Goal: Book appointment/travel/reservation

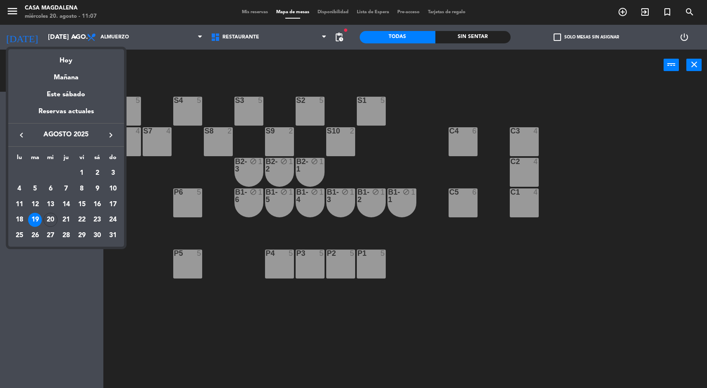
click at [63, 60] on div "Hoy" at bounding box center [66, 57] width 116 height 17
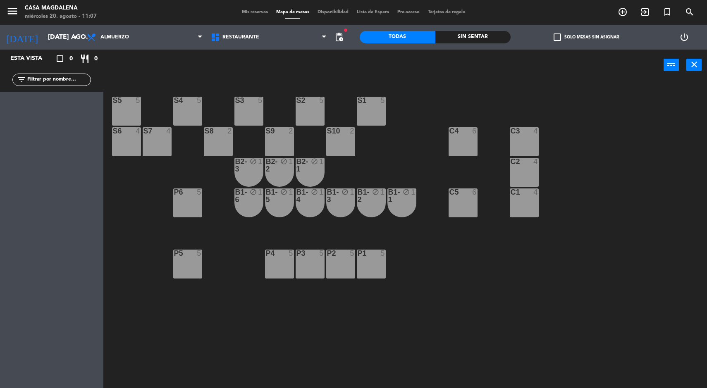
type input "mié. 20 ago."
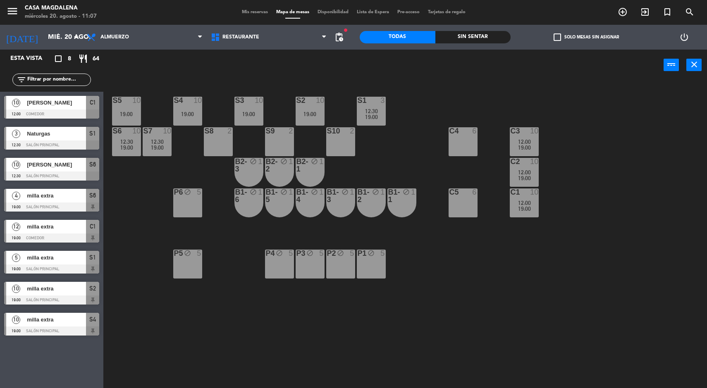
click at [122, 145] on span "19:00" at bounding box center [126, 147] width 13 height 7
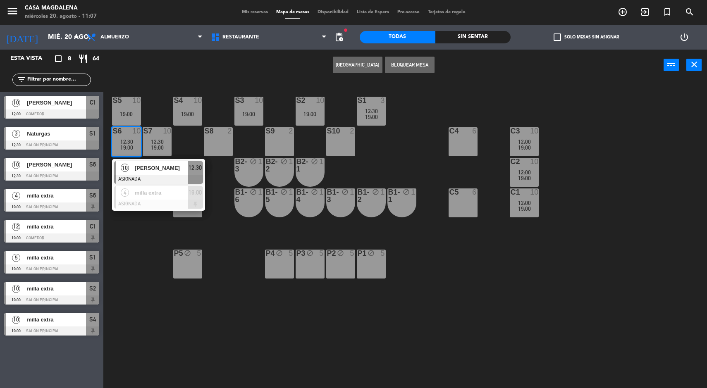
click at [133, 271] on div "S5 10 19:00 S4 10 19:00 S3 10 19:00 S2 10 19:00 S1 3 12:30 19:00 S6 10 12:30 19…" at bounding box center [408, 235] width 596 height 307
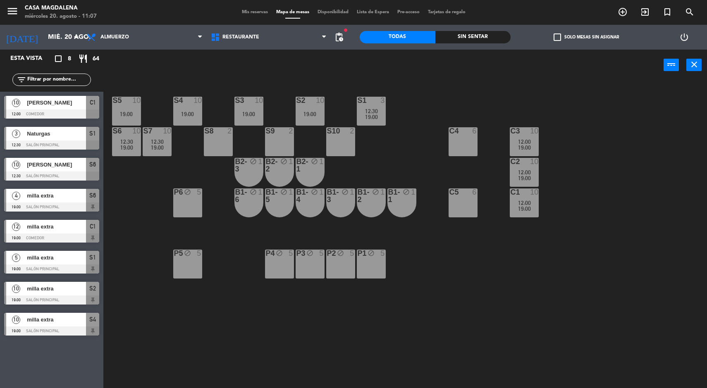
click at [528, 178] on span "19:00" at bounding box center [524, 178] width 13 height 7
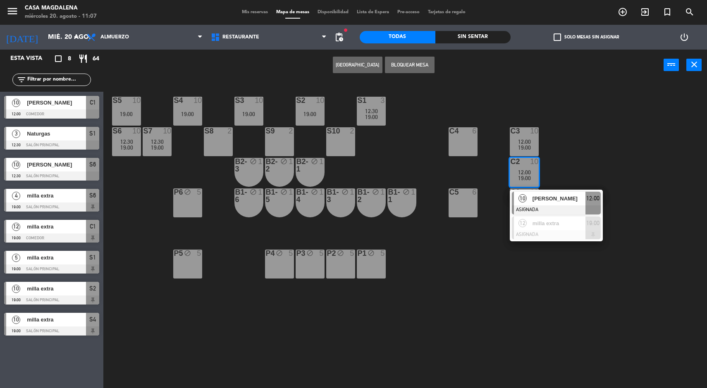
click at [583, 192] on div "[PERSON_NAME]" at bounding box center [558, 199] width 54 height 14
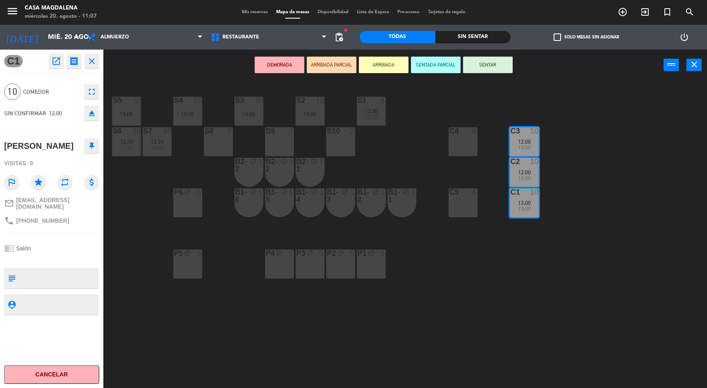
click at [628, 281] on div "S5 10 19:00 S4 10 19:00 S3 10 19:00 S2 10 19:00 S1 3 12:30 19:00 S6 10 12:30 19…" at bounding box center [408, 235] width 596 height 307
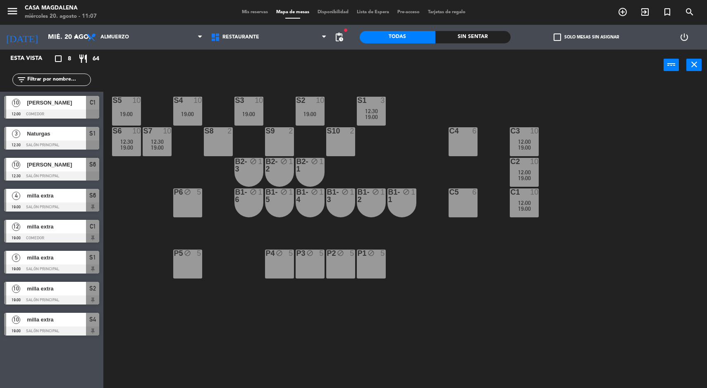
click at [144, 147] on div "19:00" at bounding box center [157, 148] width 29 height 6
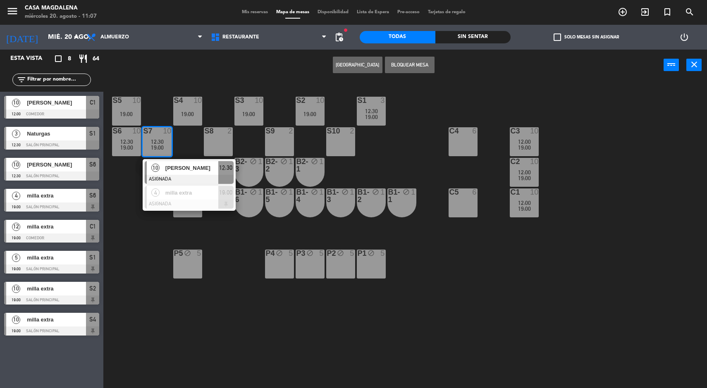
click at [173, 164] on span "[PERSON_NAME]" at bounding box center [191, 168] width 53 height 9
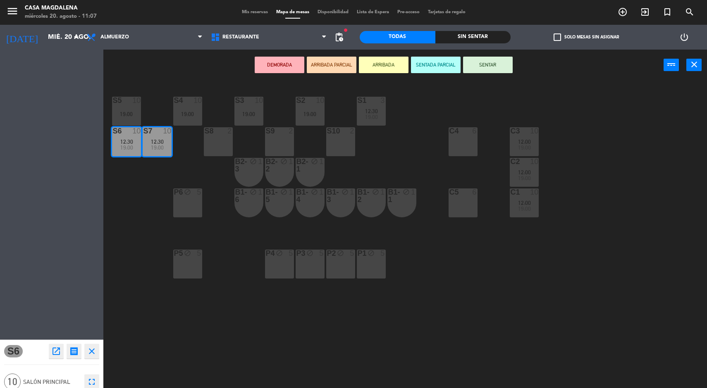
click at [227, 154] on div "S8 2" at bounding box center [218, 141] width 29 height 29
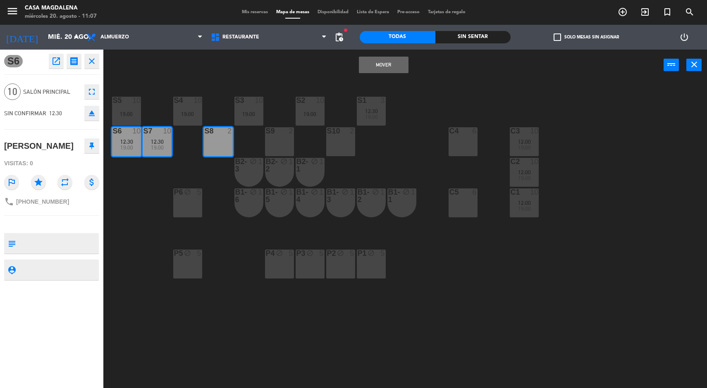
click at [378, 83] on div "S5 10 19:00 S4 10 19:00 S3 10 19:00 S2 10 19:00 S1 3 12:30 19:00 S6 10 12:30 19…" at bounding box center [408, 235] width 596 height 307
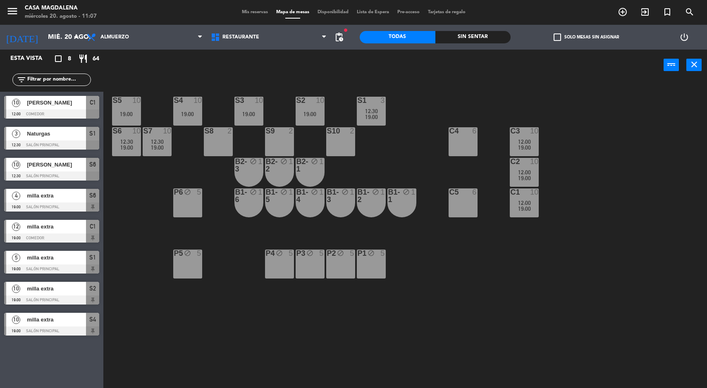
click at [512, 173] on div "12:00" at bounding box center [523, 172] width 29 height 6
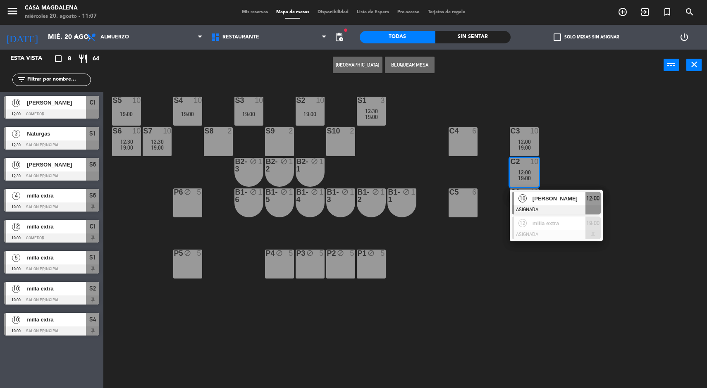
click at [521, 212] on div at bounding box center [556, 209] width 89 height 9
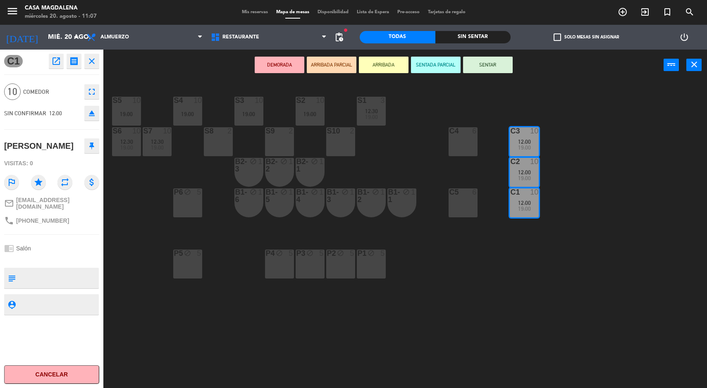
click at [612, 315] on div "S5 10 19:00 S4 10 19:00 S3 10 19:00 S2 10 19:00 S1 3 12:30 19:00 S6 10 12:30 19…" at bounding box center [408, 235] width 596 height 307
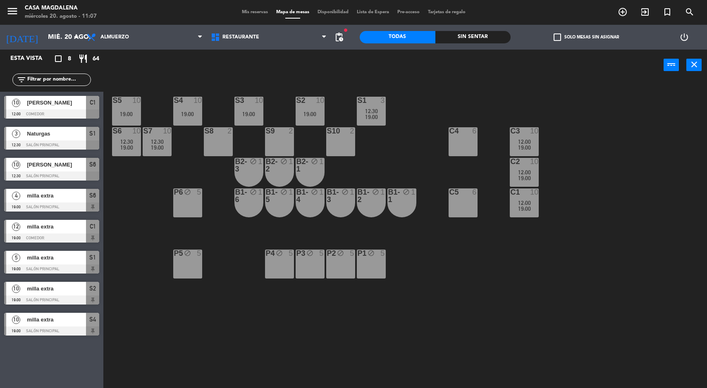
click at [150, 140] on div "12:30" at bounding box center [157, 142] width 29 height 6
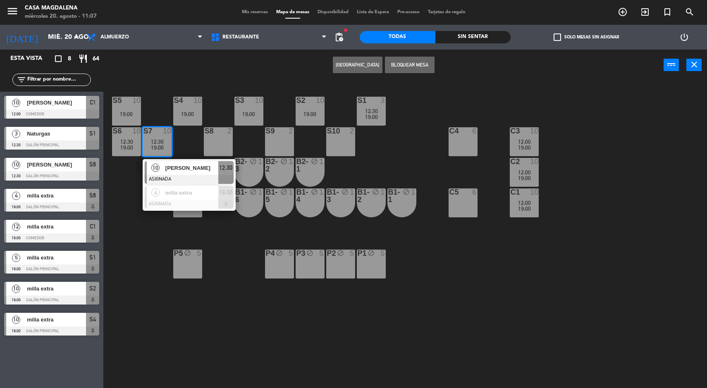
click at [155, 167] on span "10" at bounding box center [155, 168] width 8 height 8
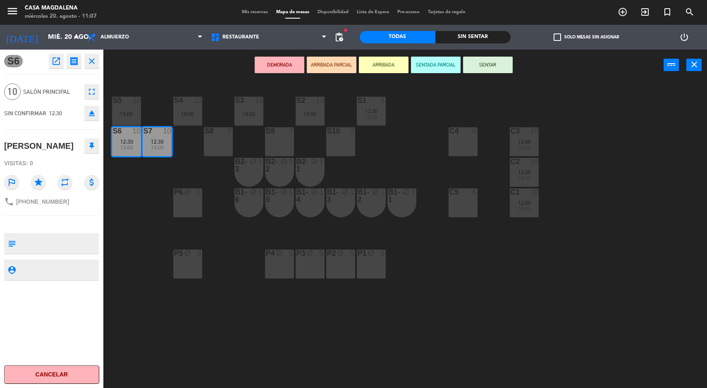
click at [214, 144] on div "S8 2" at bounding box center [218, 141] width 29 height 29
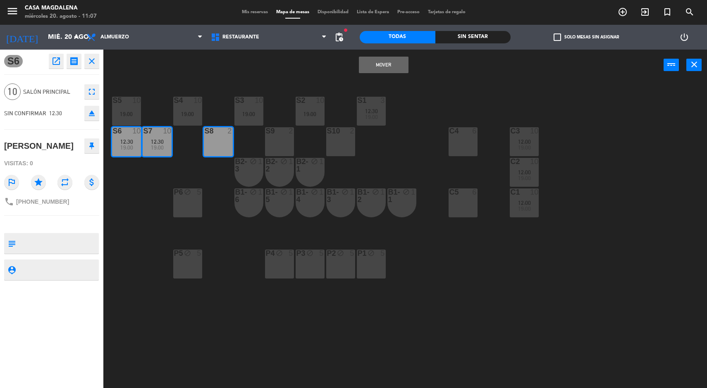
click at [364, 68] on button "Mover" at bounding box center [384, 65] width 50 height 17
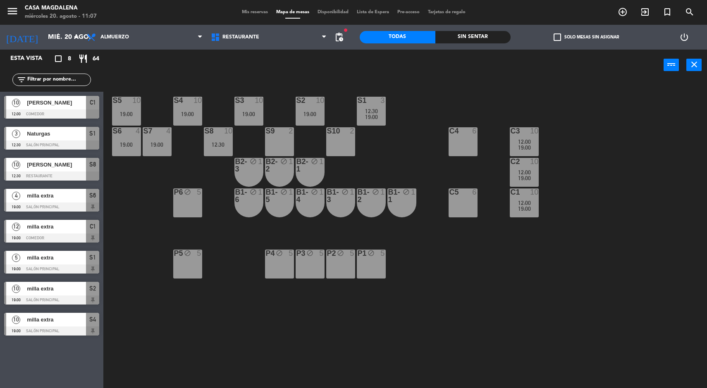
click at [535, 208] on div "19:00" at bounding box center [523, 209] width 29 height 6
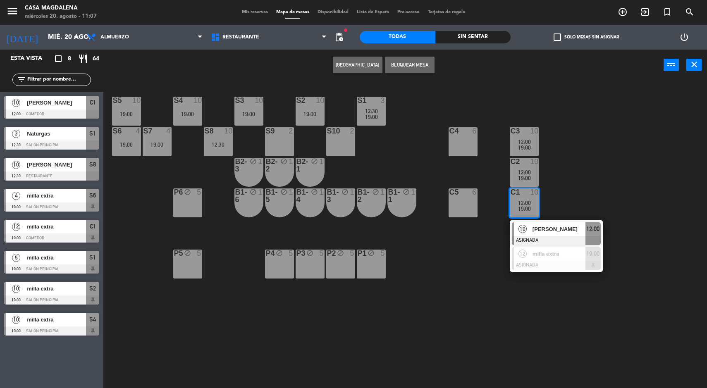
click at [578, 233] on span "[PERSON_NAME]" at bounding box center [558, 229] width 53 height 9
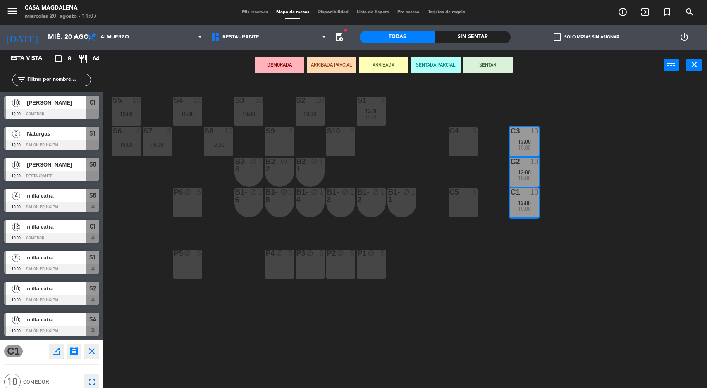
click at [117, 140] on div "S6 4 19:00" at bounding box center [126, 141] width 29 height 29
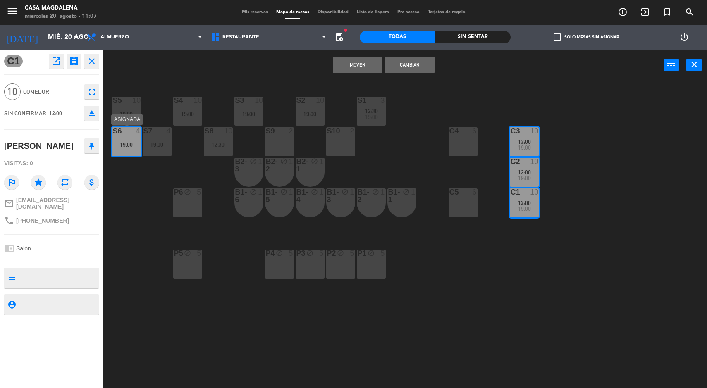
click at [155, 145] on div "19:00" at bounding box center [157, 145] width 29 height 6
click at [346, 69] on button "Mover y Unir" at bounding box center [358, 65] width 50 height 17
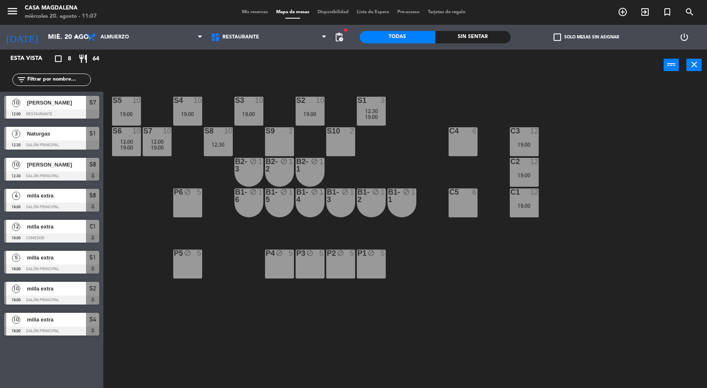
click at [211, 143] on div "12:30" at bounding box center [218, 145] width 29 height 6
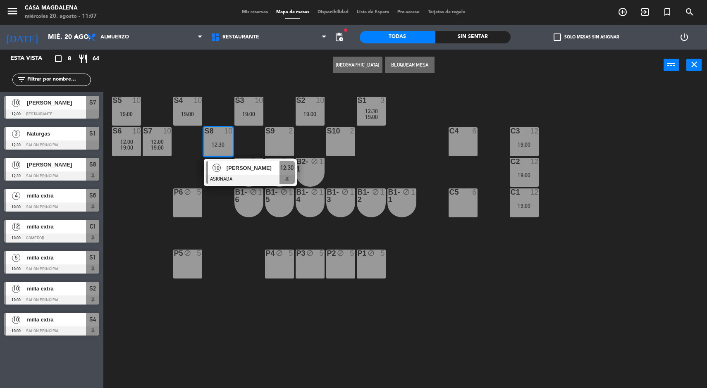
click at [221, 180] on div at bounding box center [250, 179] width 89 height 9
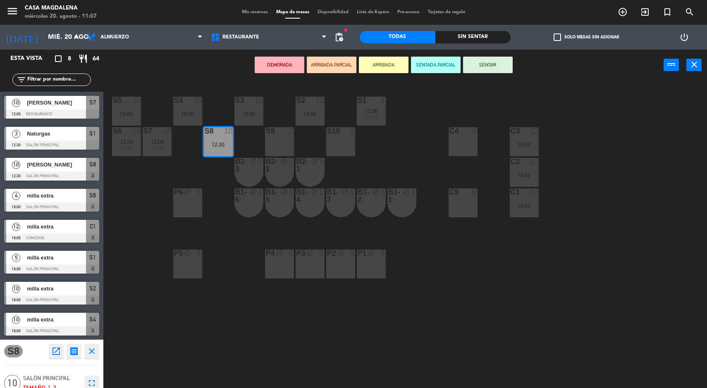
click at [532, 208] on div "19:00" at bounding box center [523, 206] width 29 height 6
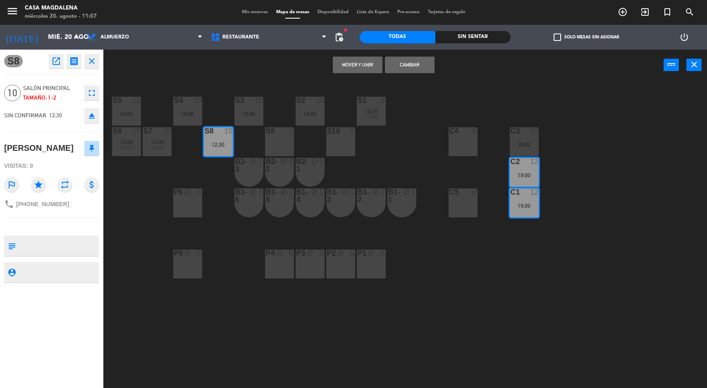
click at [539, 131] on div "12" at bounding box center [538, 130] width 14 height 7
click at [339, 70] on button "Mover y Unir" at bounding box center [358, 65] width 50 height 17
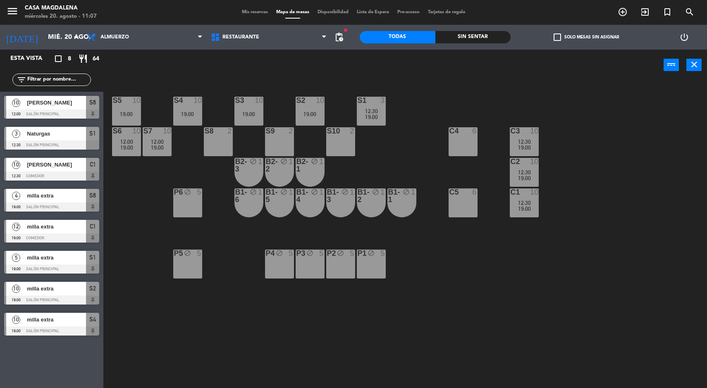
click at [14, 101] on span "10" at bounding box center [16, 103] width 8 height 8
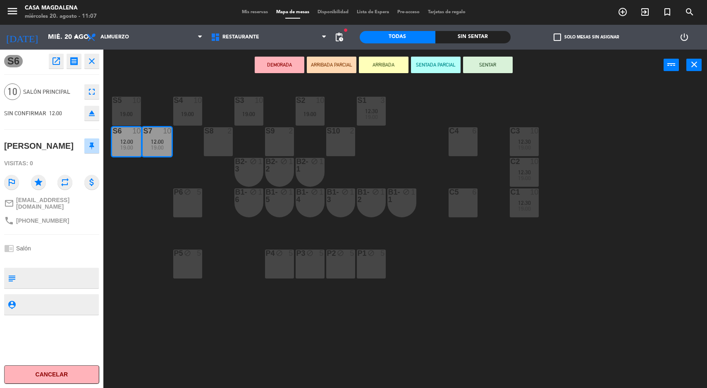
click at [134, 255] on div "S5 10 19:00 S4 10 19:00 S3 10 19:00 S2 10 19:00 S1 3 12:30 19:00 S6 10 12:00 19…" at bounding box center [408, 235] width 596 height 307
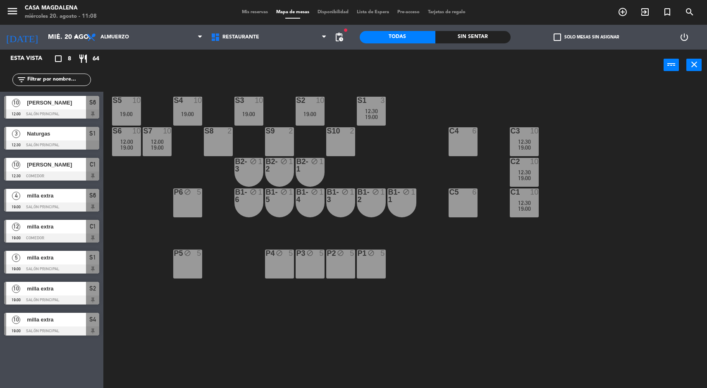
click at [243, 14] on span "Mis reservas" at bounding box center [255, 12] width 34 height 5
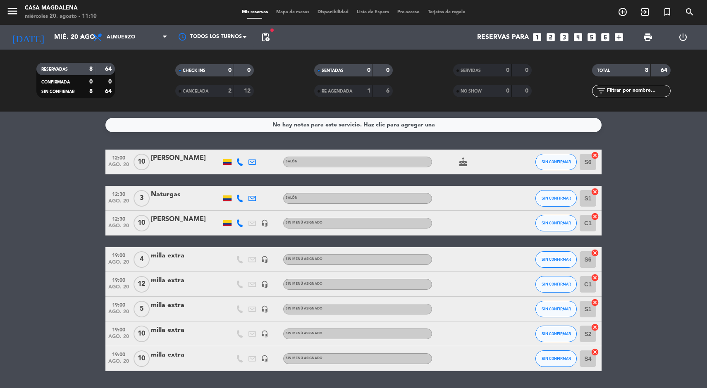
click at [252, 162] on icon at bounding box center [251, 161] width 7 height 7
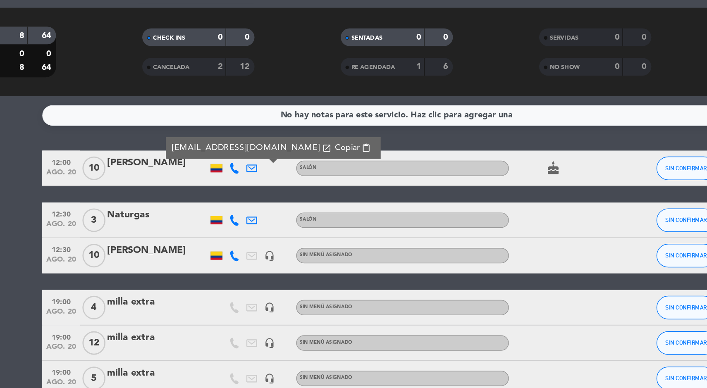
click at [240, 163] on icon at bounding box center [239, 161] width 7 height 7
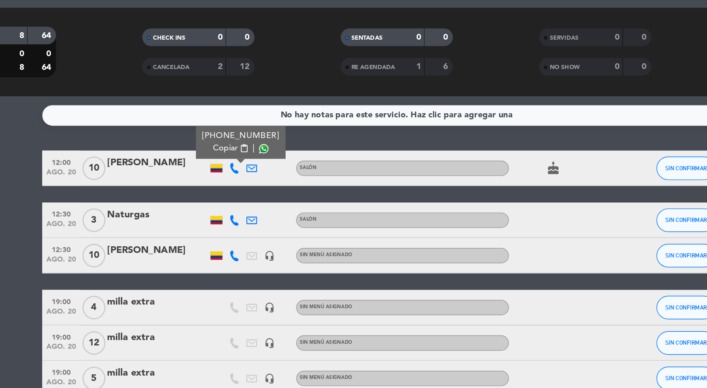
click at [250, 200] on icon at bounding box center [251, 198] width 7 height 7
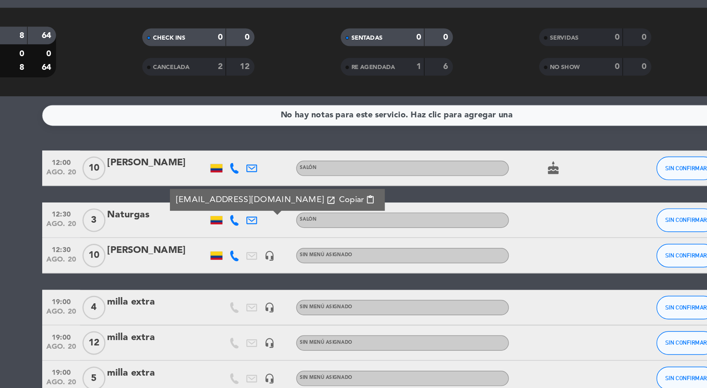
click at [240, 200] on icon at bounding box center [239, 198] width 7 height 7
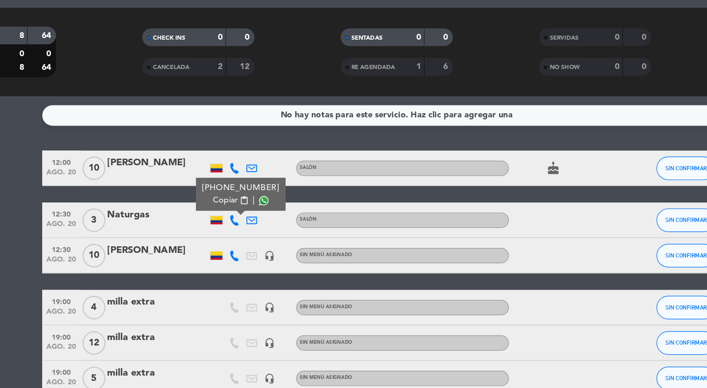
click at [241, 198] on icon at bounding box center [239, 198] width 7 height 7
click at [240, 200] on icon at bounding box center [239, 198] width 7 height 7
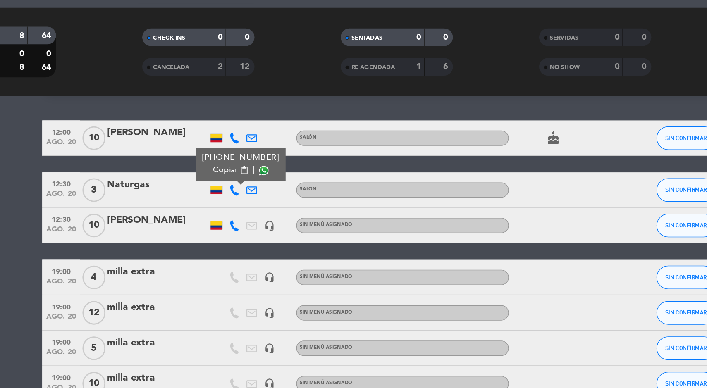
scroll to position [21, 0]
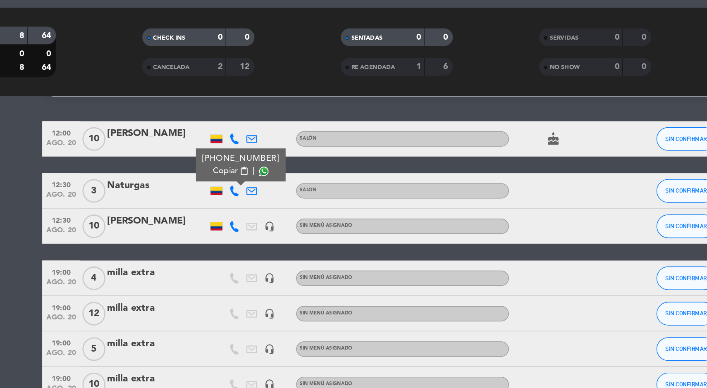
click at [243, 212] on div at bounding box center [239, 202] width 12 height 24
click at [242, 205] on icon at bounding box center [239, 202] width 7 height 7
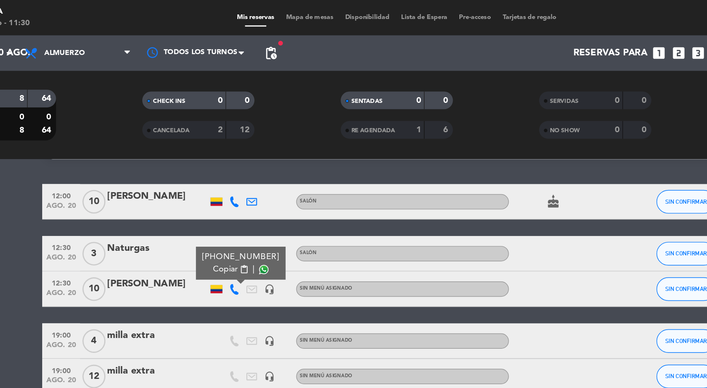
click at [300, 11] on span "Mapa de mesas" at bounding box center [292, 12] width 41 height 5
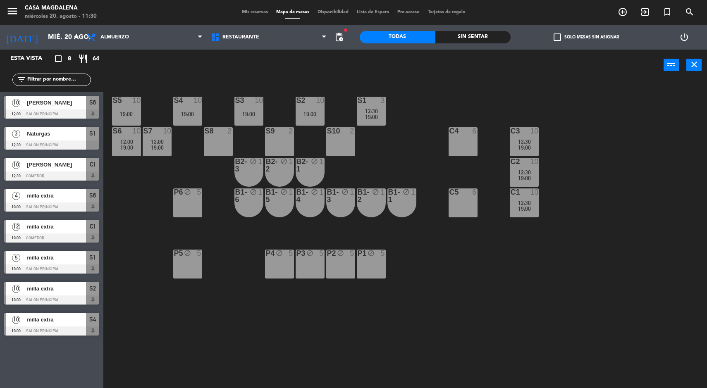
click at [162, 120] on div "S5 10 19:00 S4 10 19:00 S3 10 19:00 S2 10 19:00 S1 3 12:30 19:00 S6 10 12:00 19…" at bounding box center [408, 235] width 596 height 307
click at [153, 147] on span "19:00" at bounding box center [157, 147] width 13 height 7
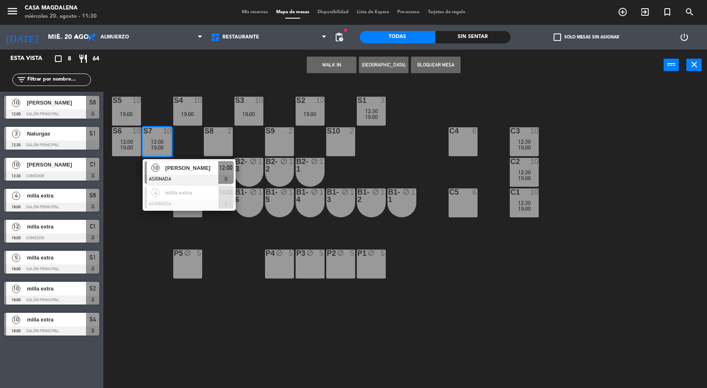
click at [270, 350] on div "S5 10 19:00 S4 10 19:00 S3 10 19:00 S2 10 19:00 S1 3 12:30 19:00 S6 10 12:00 19…" at bounding box center [408, 235] width 596 height 307
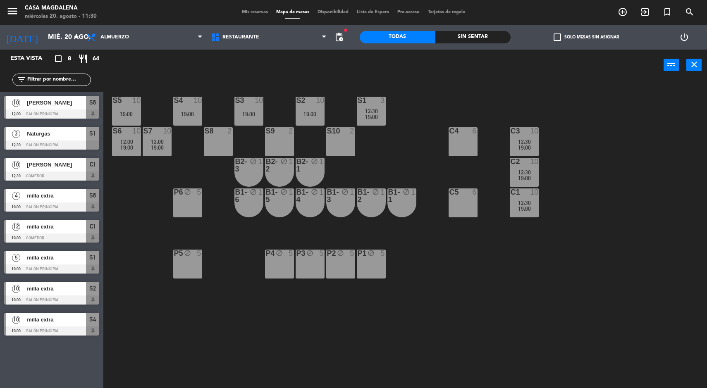
click at [519, 178] on span "19:00" at bounding box center [524, 178] width 13 height 7
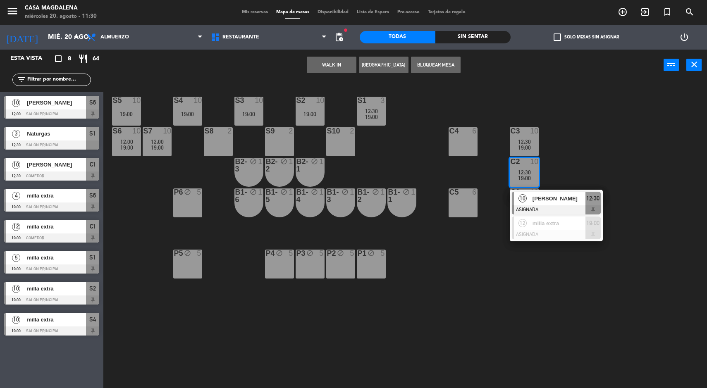
click at [466, 332] on div "S5 10 19:00 S4 10 19:00 S3 10 19:00 S2 10 19:00 S1 3 12:30 19:00 S6 10 12:00 19…" at bounding box center [408, 235] width 596 height 307
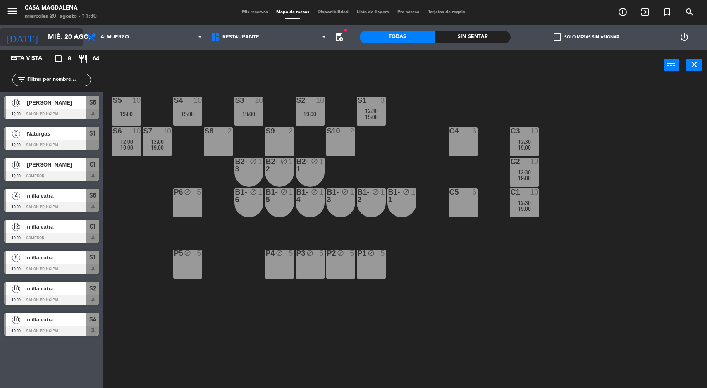
click at [48, 35] on input "mié. 20 ago." at bounding box center [87, 37] width 87 height 16
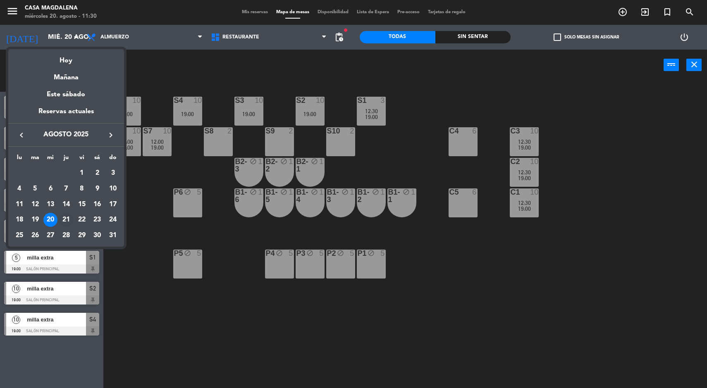
click at [66, 224] on div "21" at bounding box center [66, 220] width 14 height 14
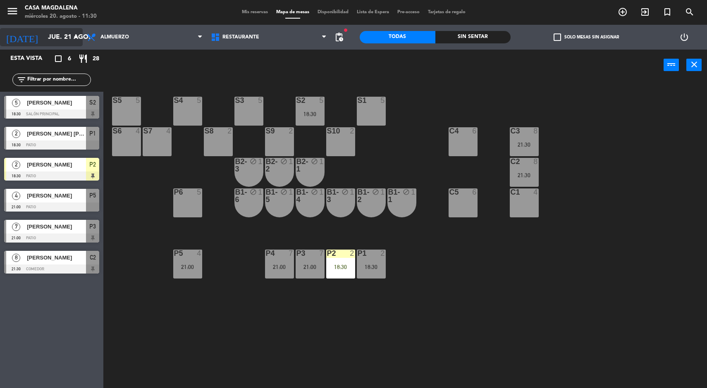
click at [44, 41] on input "jue. 21 ago." at bounding box center [87, 37] width 87 height 16
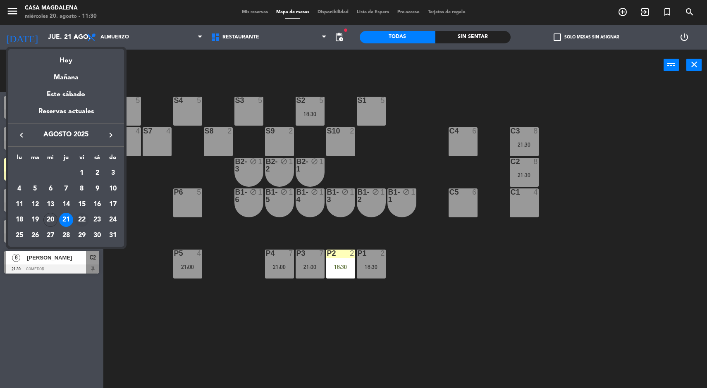
click at [79, 219] on div "22" at bounding box center [82, 220] width 14 height 14
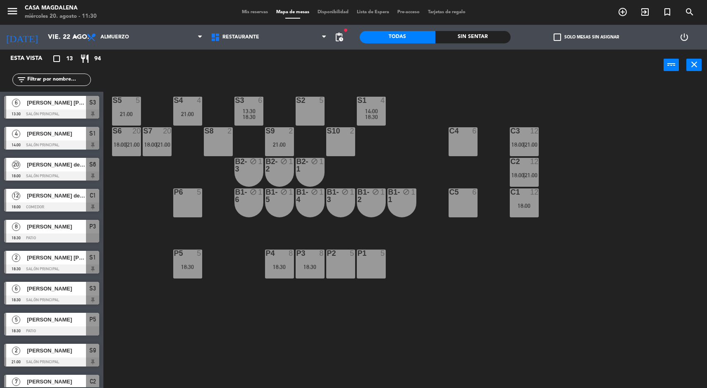
click at [164, 139] on div "S7 20 18:00 | 21:00" at bounding box center [157, 141] width 29 height 29
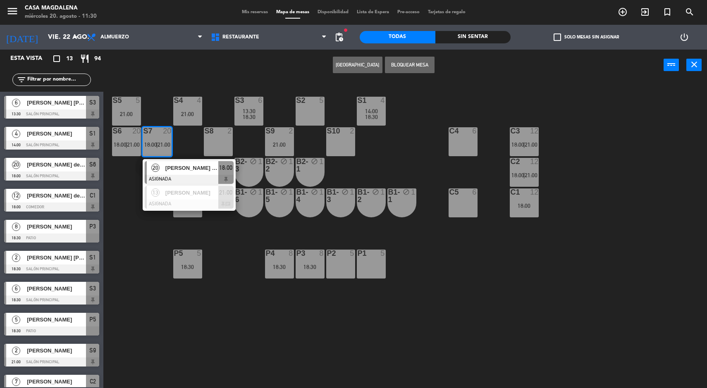
click at [186, 176] on div at bounding box center [189, 179] width 89 height 9
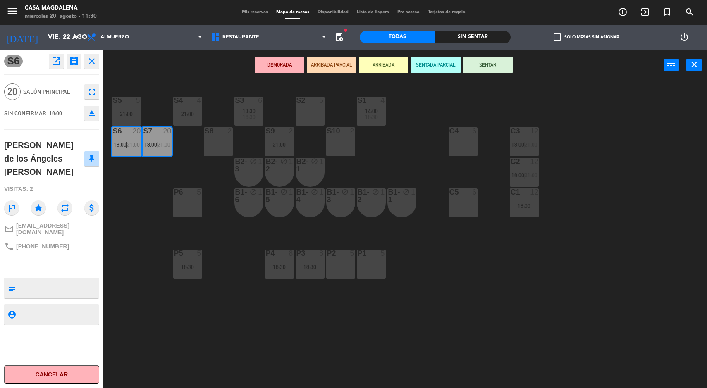
click at [629, 185] on div "S5 5 21:00 S4 4 21:00 S3 6 13:30 18:30 S2 5 S1 4 14:00 18:30 S6 20 18:00 | 21:0…" at bounding box center [408, 235] width 596 height 307
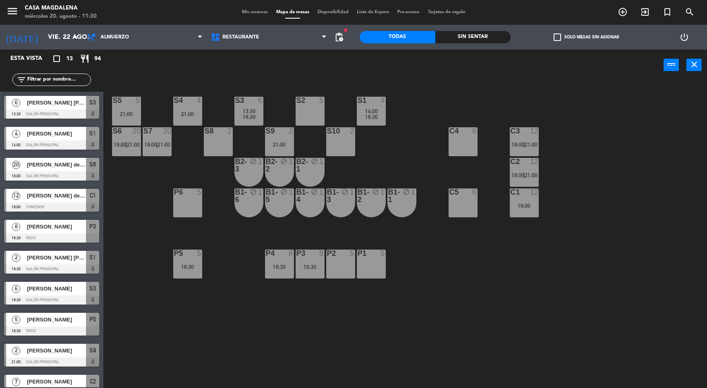
click at [629, 185] on div "S5 5 21:00 S4 4 21:00 S3 6 13:30 18:30 S2 5 S1 4 14:00 18:30 S6 20 18:00 | 21:0…" at bounding box center [408, 235] width 596 height 307
click at [532, 214] on div "C1 12 18:00" at bounding box center [523, 202] width 29 height 29
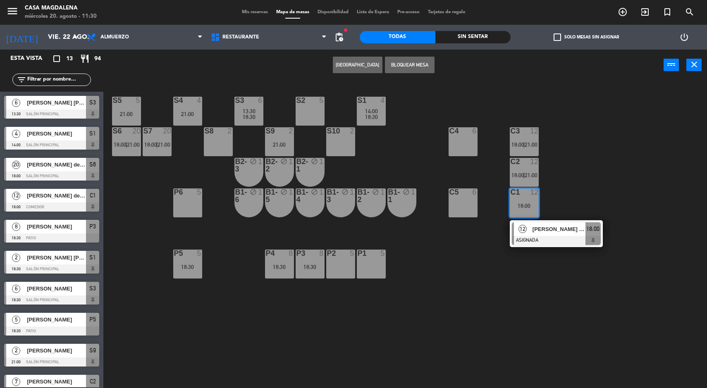
click at [552, 234] on div "[PERSON_NAME] de los Ángeles [PERSON_NAME]" at bounding box center [558, 229] width 54 height 14
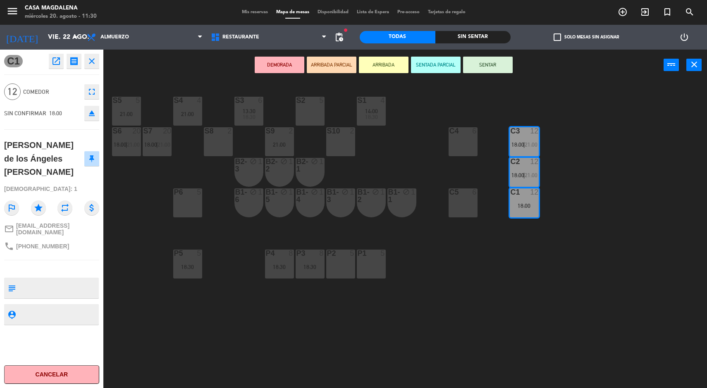
click at [413, 343] on div "S5 5 21:00 S4 4 21:00 S3 6 13:30 18:30 S2 5 S1 4 14:00 18:30 S6 20 18:00 | 21:0…" at bounding box center [408, 235] width 596 height 307
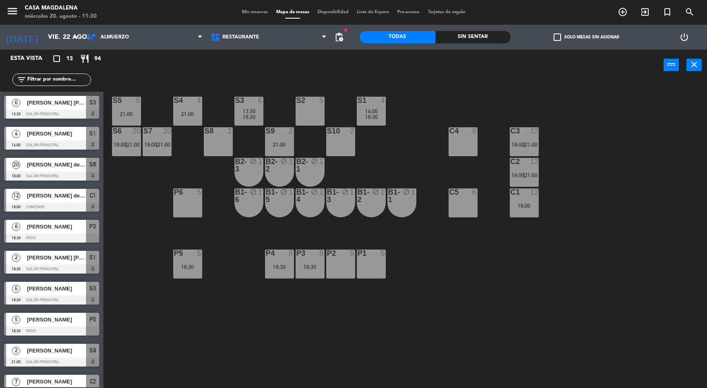
click at [162, 146] on span "21:00" at bounding box center [163, 144] width 13 height 7
click at [231, 333] on div "S5 5 21:00 S4 4 21:00 S3 6 13:30 18:30 S2 5 S1 4 14:00 18:30 S6 20 18:00 | 21:0…" at bounding box center [408, 235] width 596 height 307
click at [44, 36] on input "vie. 22 ago." at bounding box center [87, 37] width 87 height 16
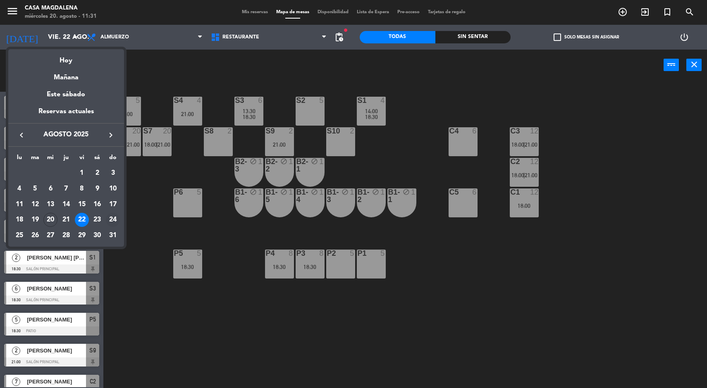
click at [109, 219] on div "24" at bounding box center [113, 220] width 14 height 14
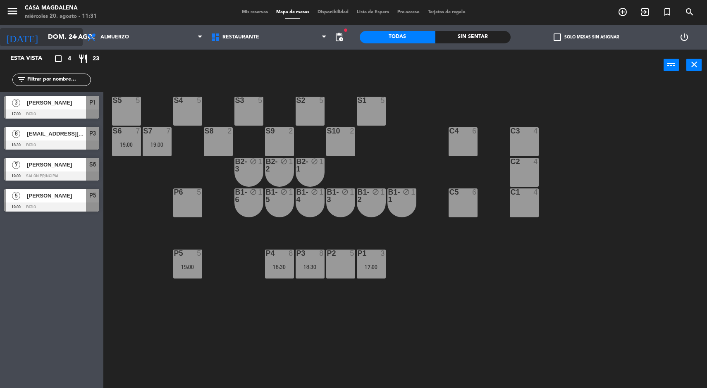
click at [44, 41] on input "dom. 24 ago." at bounding box center [87, 37] width 87 height 16
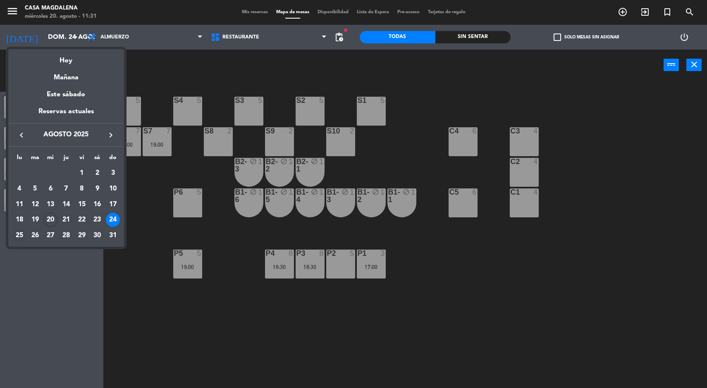
click at [17, 240] on div "25" at bounding box center [19, 235] width 14 height 14
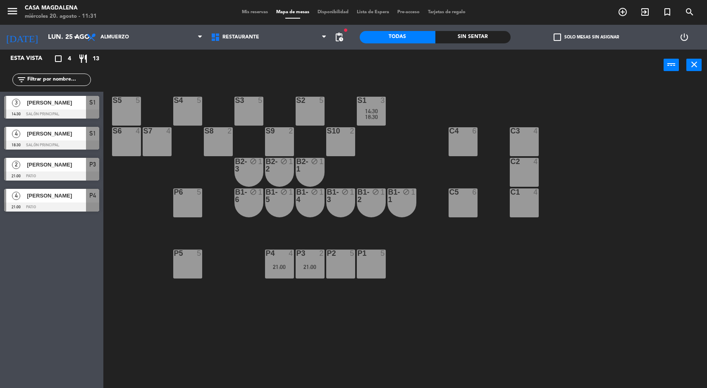
click at [652, 160] on div "S5 5 S4 5 S3 5 S2 5 S1 3 14:30 18:30 S6 4 S7 4 S8 2 S9 2 S10 2 C3 4 C4 6 C2 4 B…" at bounding box center [408, 235] width 596 height 307
click at [44, 38] on input "lun. 25 ago." at bounding box center [87, 37] width 87 height 16
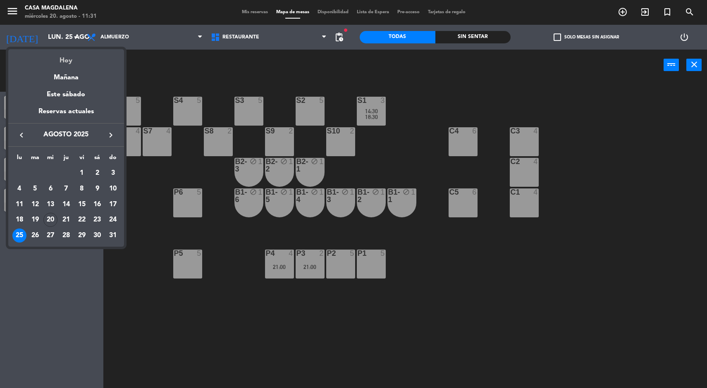
click at [62, 62] on div "Hoy" at bounding box center [66, 57] width 116 height 17
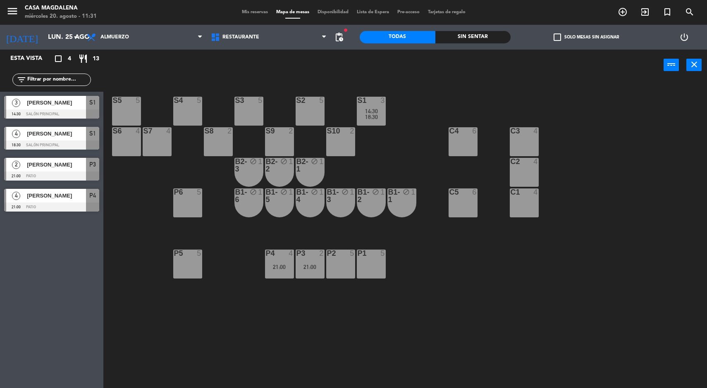
type input "mié. 20 ago."
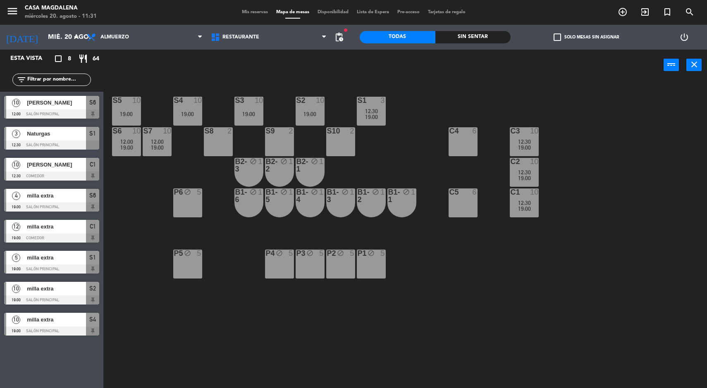
click at [188, 121] on div "S4 10 19:00" at bounding box center [187, 111] width 29 height 29
click at [225, 245] on div "S5 10 19:00 S4 10 19:00 S3 10 19:00 S2 10 19:00 S1 3 12:30 19:00 S6 10 12:00 19…" at bounding box center [408, 235] width 596 height 307
click at [440, 213] on div "S5 10 19:00 S4 10 19:00 S3 10 19:00 S2 10 19:00 S1 3 12:30 19:00 S6 10 12:00 19…" at bounding box center [408, 235] width 596 height 307
click at [581, 210] on div "S5 10 19:00 S4 10 19:00 S3 10 19:00 S2 10 19:00 S1 3 12:30 19:00 S6 10 12:00 19…" at bounding box center [408, 235] width 596 height 307
click at [524, 204] on span "12:30" at bounding box center [524, 203] width 13 height 7
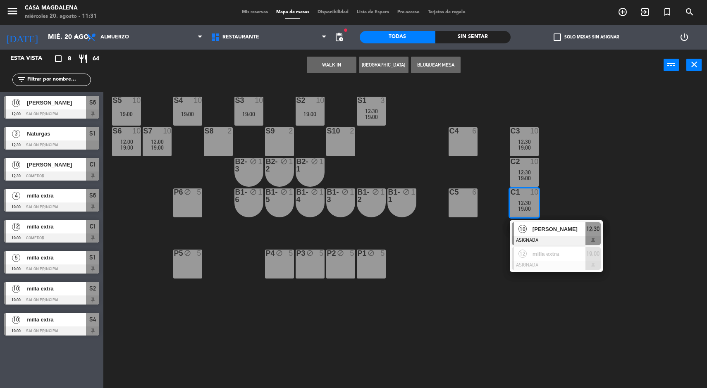
click at [504, 313] on div "S5 10 19:00 S4 10 19:00 S3 10 19:00 S2 10 19:00 S1 3 12:30 19:00 S6 10 12:00 19…" at bounding box center [408, 235] width 596 height 307
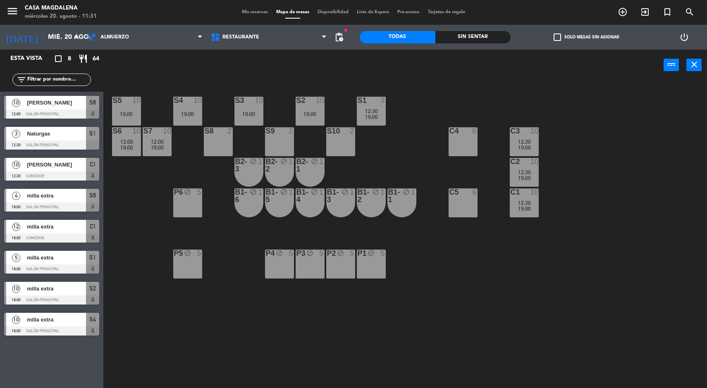
click at [462, 217] on div "C5 6" at bounding box center [462, 202] width 29 height 29
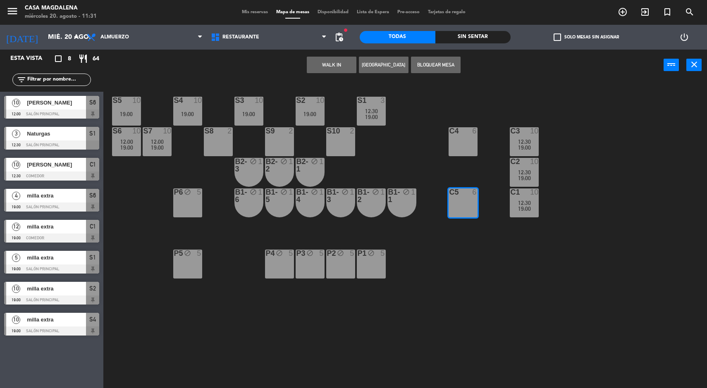
click at [459, 138] on div "C4 6" at bounding box center [462, 141] width 29 height 29
click at [433, 62] on button "Bloquear Mesa" at bounding box center [436, 65] width 50 height 17
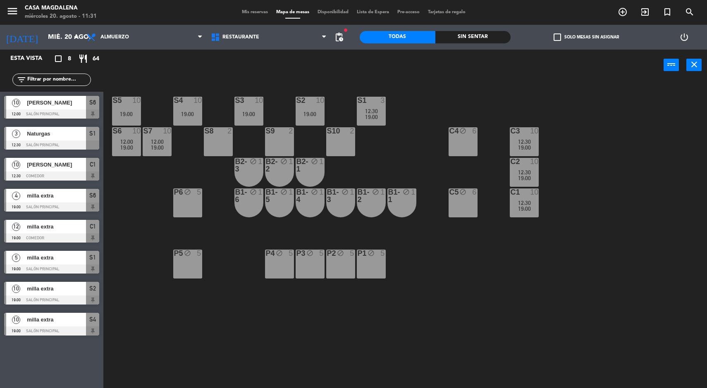
click at [373, 106] on div "S1 3 12:30 19:00" at bounding box center [371, 111] width 29 height 29
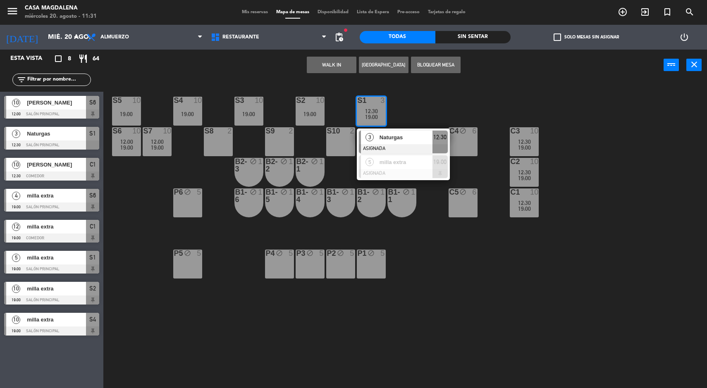
click at [571, 264] on div "S5 10 19:00 S4 10 19:00 S3 10 19:00 S2 10 19:00 S1 3 12:30 19:00 3 Naturgas ASI…" at bounding box center [408, 235] width 596 height 307
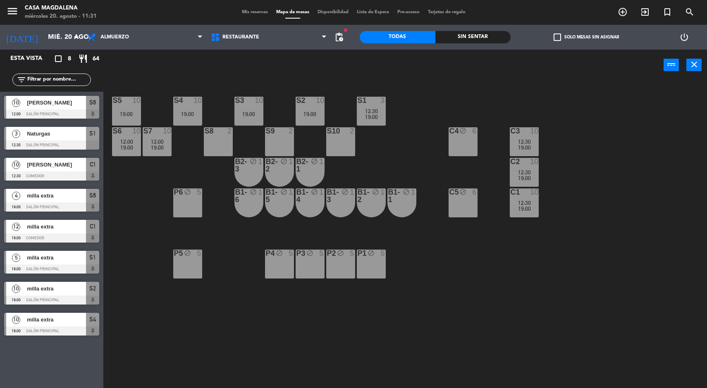
click at [207, 153] on div "S8 2" at bounding box center [218, 141] width 29 height 29
click at [337, 151] on div "S10 2" at bounding box center [340, 141] width 29 height 29
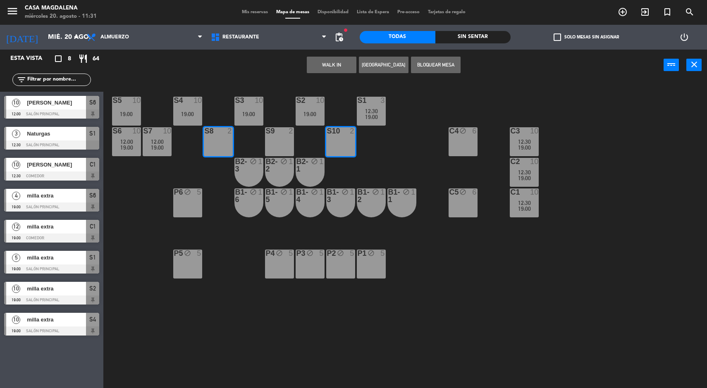
click at [279, 153] on div "S9 2" at bounding box center [279, 141] width 29 height 29
click at [284, 138] on div "S9 2" at bounding box center [279, 141] width 29 height 29
click at [435, 66] on button "Bloquear Mesa" at bounding box center [436, 65] width 50 height 17
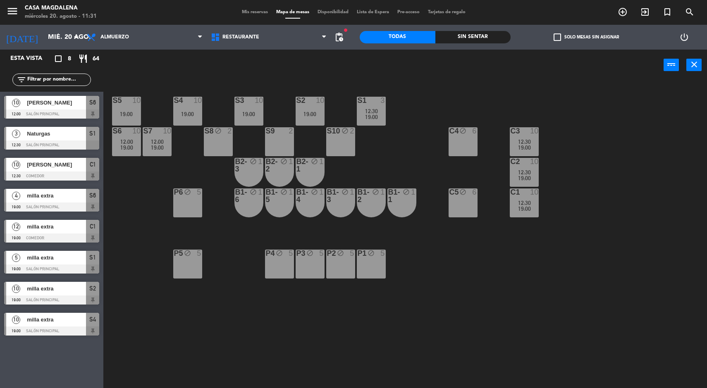
click at [282, 151] on div "S9 2" at bounding box center [279, 141] width 29 height 29
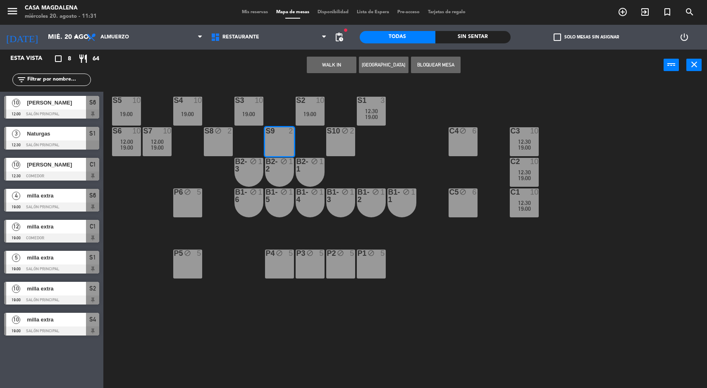
click at [432, 63] on button "Bloquear Mesa" at bounding box center [436, 65] width 50 height 17
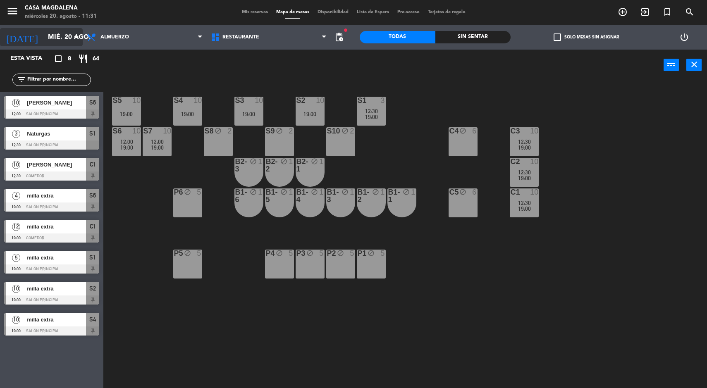
click at [44, 41] on input "mié. 20 ago." at bounding box center [87, 37] width 87 height 16
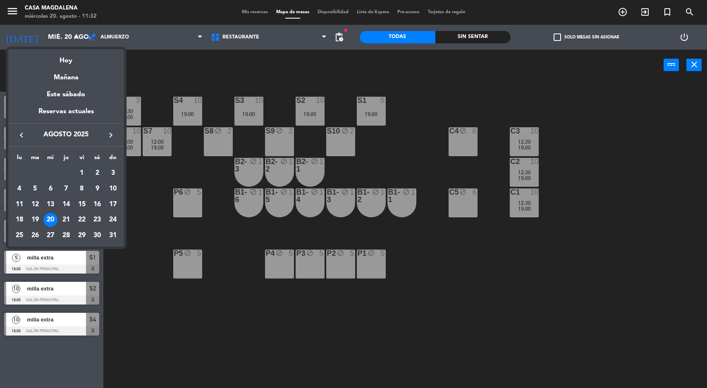
click at [202, 293] on div at bounding box center [353, 194] width 707 height 388
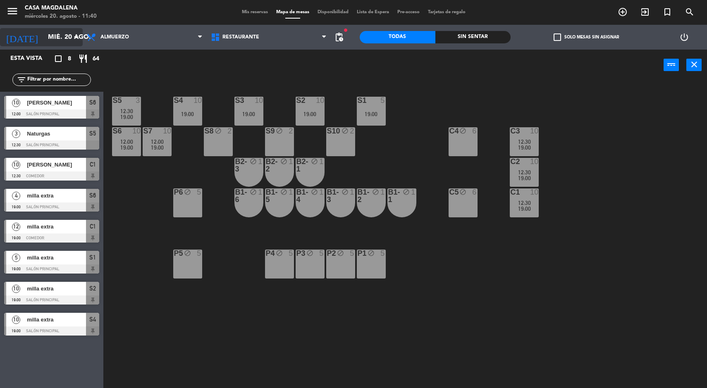
click at [9, 45] on icon "[DATE]" at bounding box center [22, 37] width 44 height 18
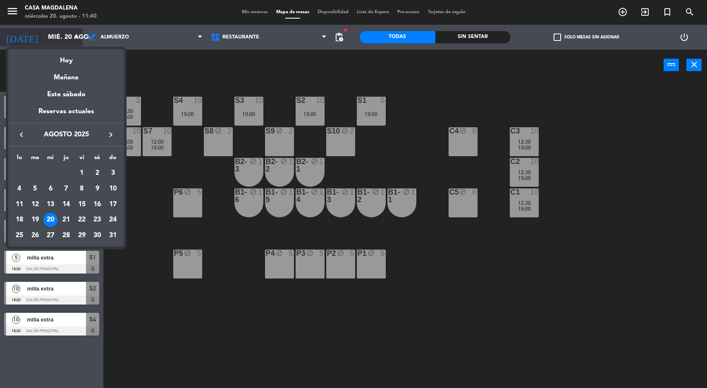
click at [9, 45] on div "semana que viene esta semana semana previa misma semana del año anterior Hoy Ma…" at bounding box center [66, 146] width 116 height 202
click at [431, 113] on div at bounding box center [353, 194] width 707 height 388
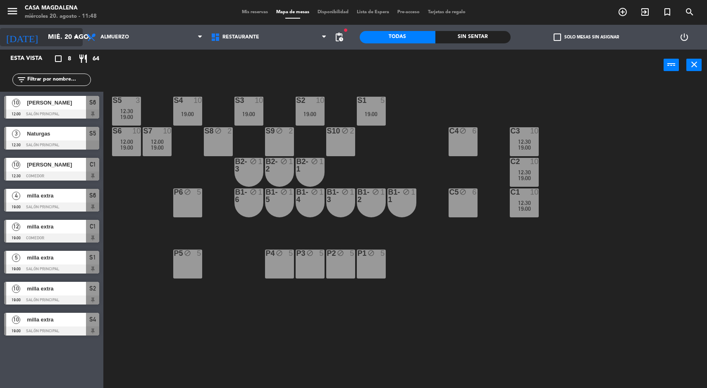
click at [121, 107] on div "S5 3 12:30 19:00" at bounding box center [126, 111] width 29 height 29
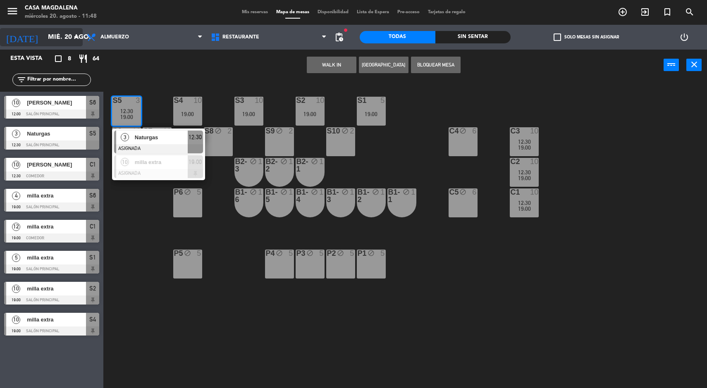
click at [137, 131] on div "Naturgas" at bounding box center [161, 138] width 54 height 14
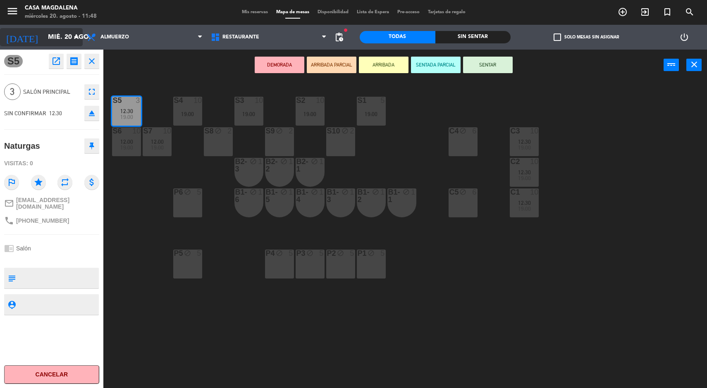
click at [258, 110] on div "S3 10 19:00" at bounding box center [248, 111] width 29 height 29
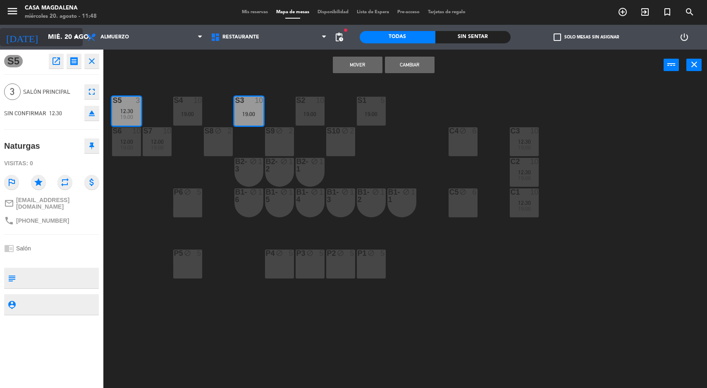
click at [362, 73] on button "Mover" at bounding box center [358, 65] width 50 height 17
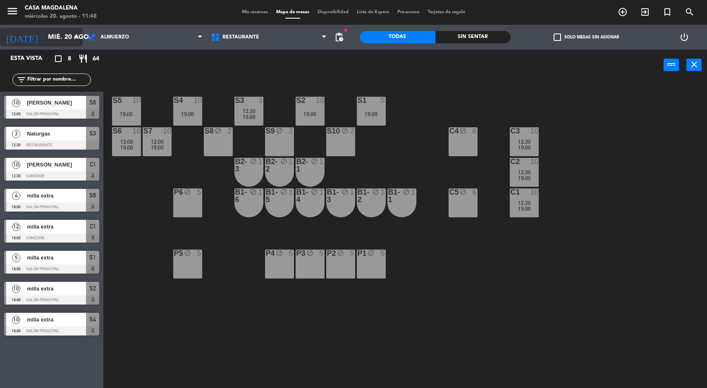
click at [188, 114] on div "19:00" at bounding box center [187, 114] width 29 height 6
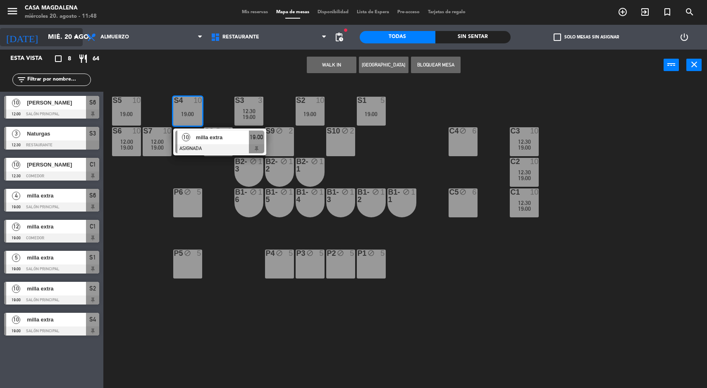
click at [343, 62] on button "WALK IN" at bounding box center [332, 65] width 50 height 17
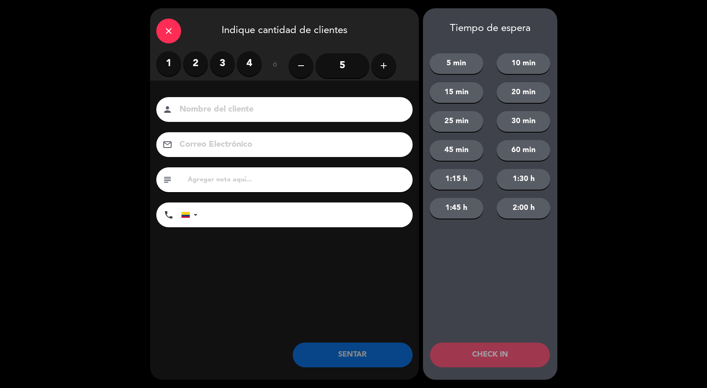
click at [383, 76] on button "add" at bounding box center [383, 65] width 25 height 25
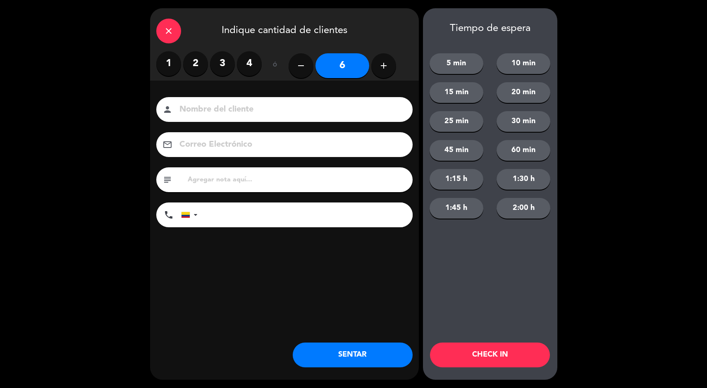
click at [164, 33] on icon "close" at bounding box center [169, 31] width 10 height 10
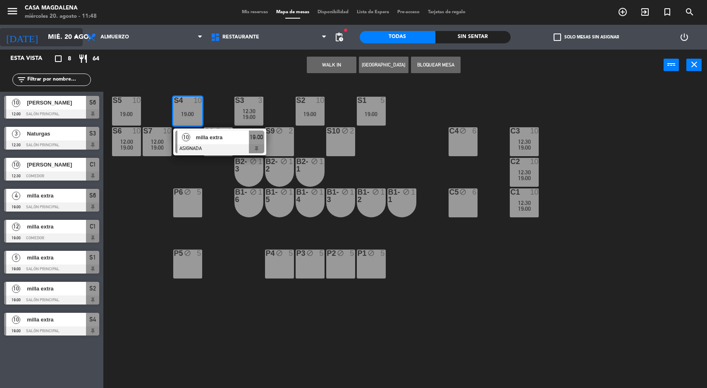
click at [388, 67] on button "[GEOGRAPHIC_DATA]" at bounding box center [384, 65] width 50 height 17
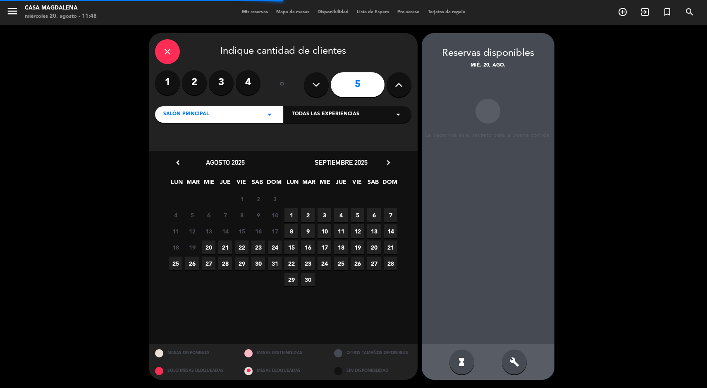
click at [393, 81] on button at bounding box center [398, 84] width 25 height 25
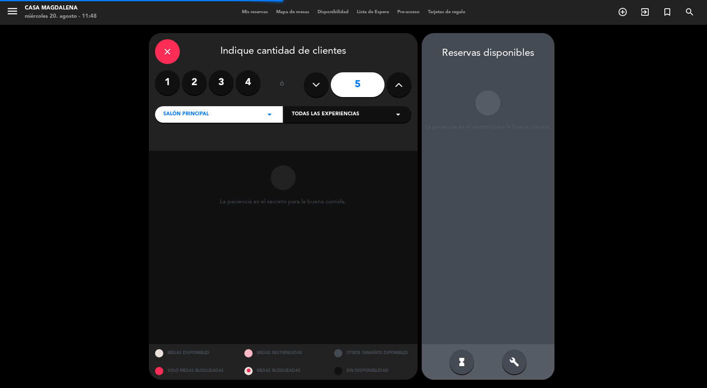
type input "6"
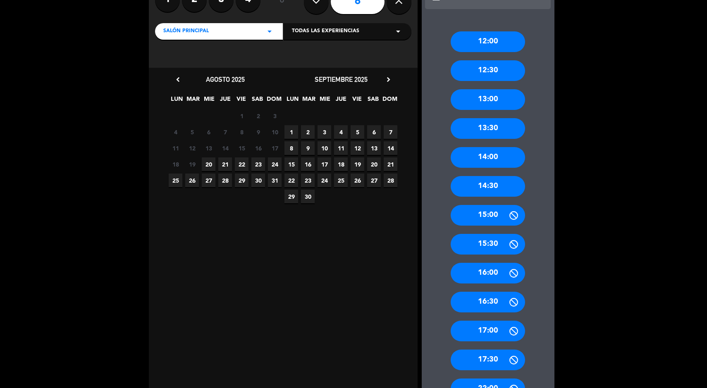
scroll to position [79, 0]
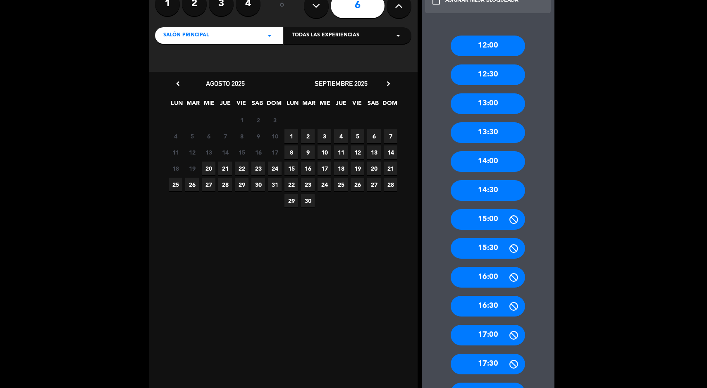
click at [480, 109] on div "13:00" at bounding box center [487, 103] width 74 height 21
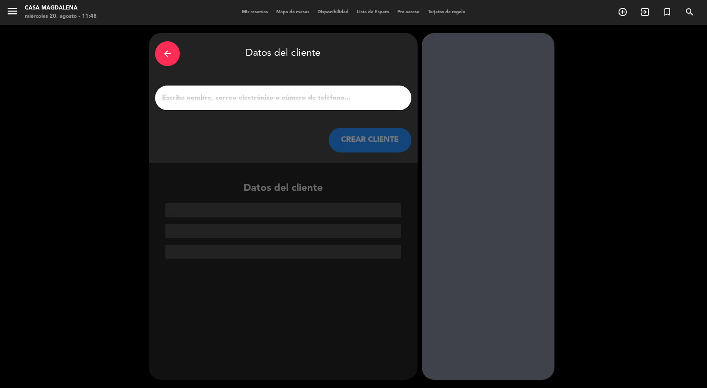
scroll to position [0, 0]
click at [171, 49] on icon "arrow_back" at bounding box center [167, 54] width 10 height 10
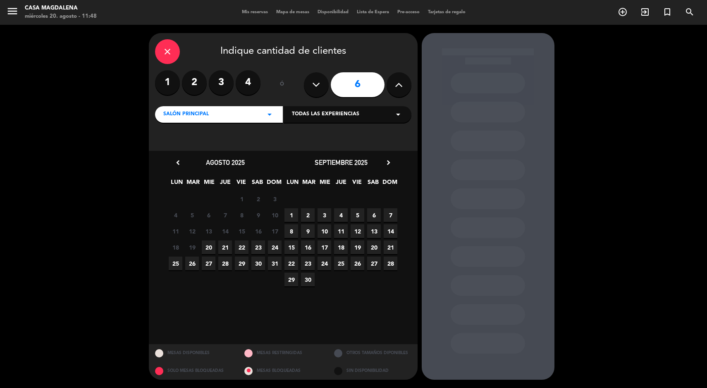
click at [249, 87] on label "4" at bounding box center [248, 82] width 25 height 25
click at [210, 244] on span "20" at bounding box center [209, 247] width 14 height 14
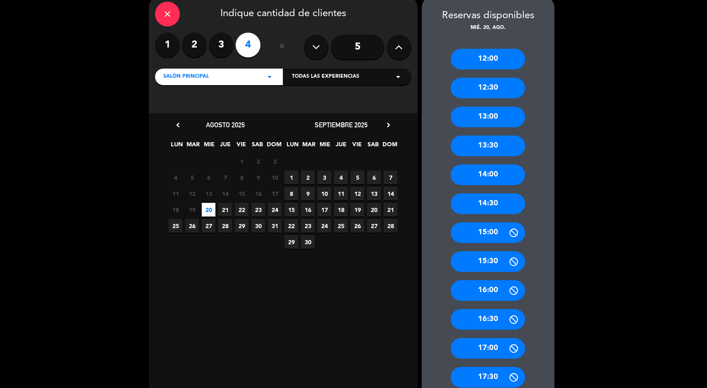
scroll to position [32, 0]
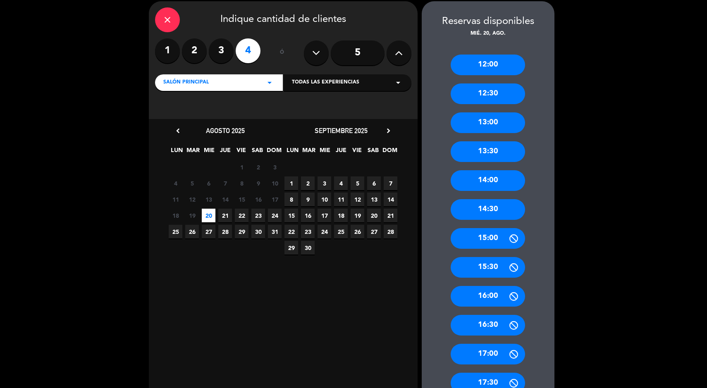
click at [471, 120] on div "13:00" at bounding box center [487, 122] width 74 height 21
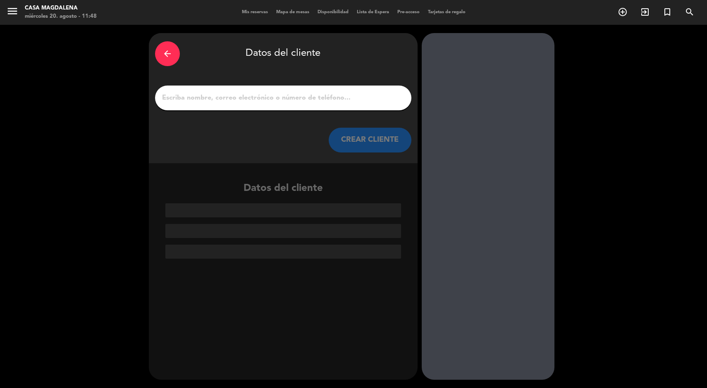
click at [292, 99] on input "1" at bounding box center [283, 98] width 244 height 12
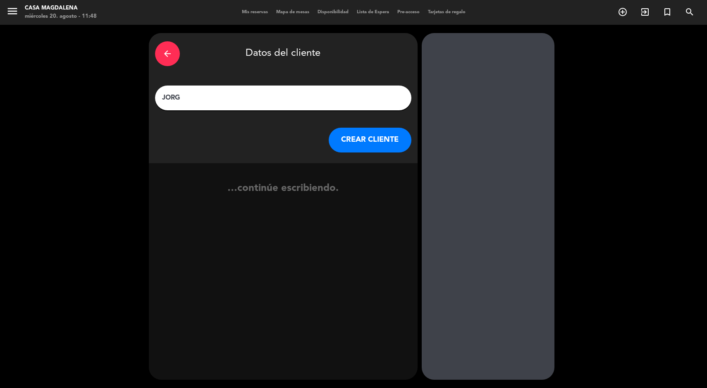
type input "[PERSON_NAME]"
click at [368, 134] on button "CREAR CLIENTE" at bounding box center [369, 140] width 83 height 25
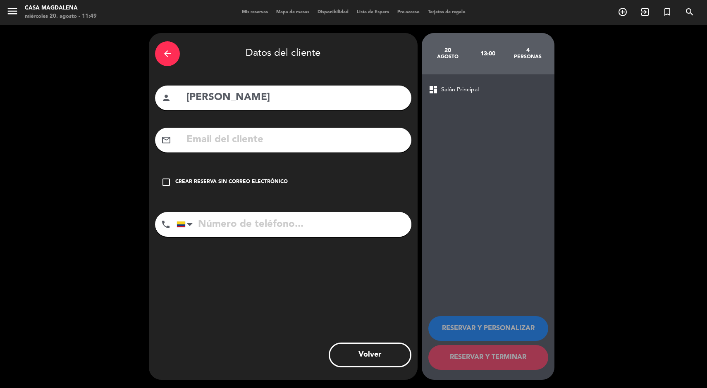
click at [175, 191] on div "check_box_outline_blank Crear reserva sin correo electrónico" at bounding box center [283, 182] width 256 height 25
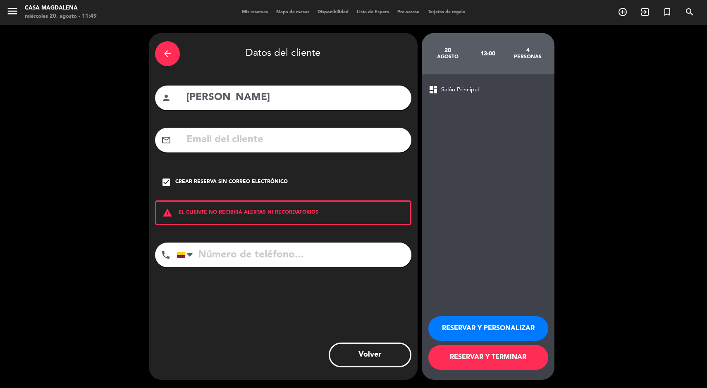
click at [463, 353] on button "RESERVAR Y TERMINAR" at bounding box center [488, 357] width 120 height 25
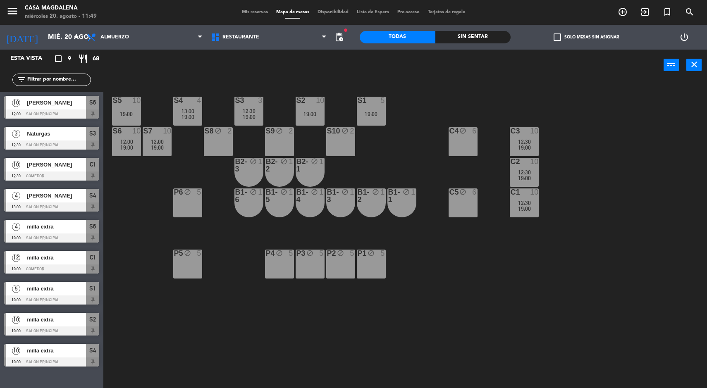
click at [570, 246] on div "S5 10 19:00 S4 4 13:00 19:00 S3 3 12:30 19:00 S2 10 19:00 S1 5 19:00 S6 10 12:0…" at bounding box center [408, 235] width 596 height 307
click at [467, 37] on div "Sin sentar" at bounding box center [473, 37] width 76 height 12
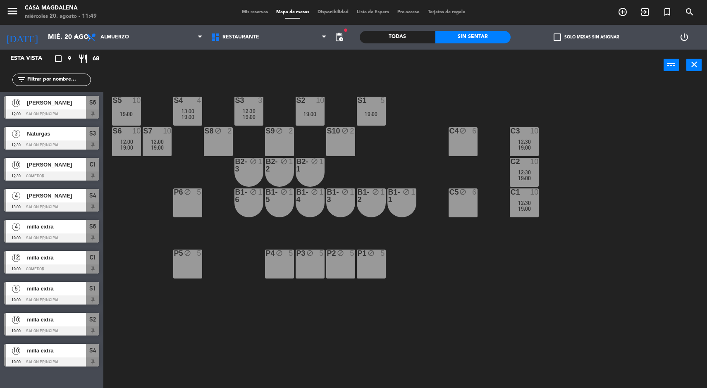
click at [385, 42] on div "Todas" at bounding box center [397, 37] width 76 height 12
